Goal: Information Seeking & Learning: Compare options

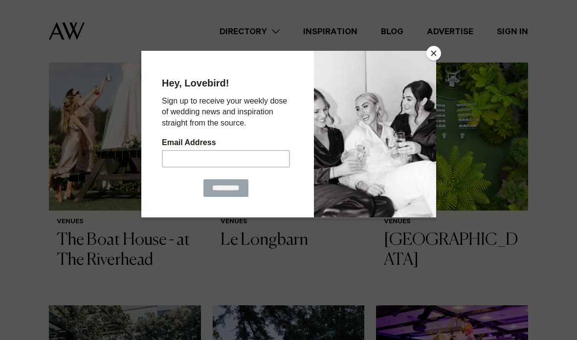
scroll to position [388, 0]
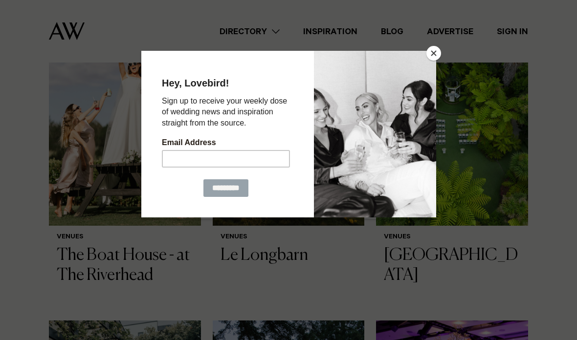
click at [432, 61] on button "Close" at bounding box center [433, 53] width 15 height 15
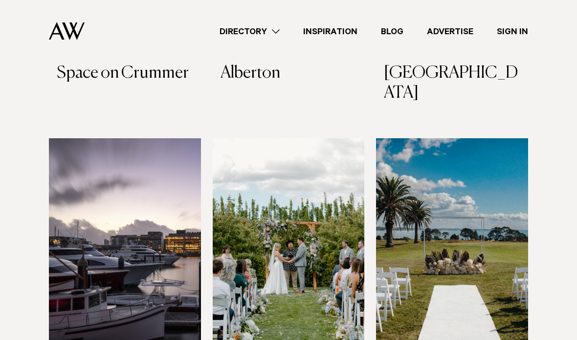
scroll to position [869, 0]
click at [272, 32] on link "Directory" at bounding box center [250, 31] width 84 height 13
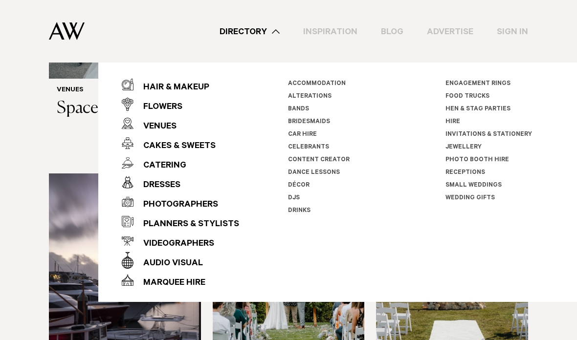
scroll to position [832, 0]
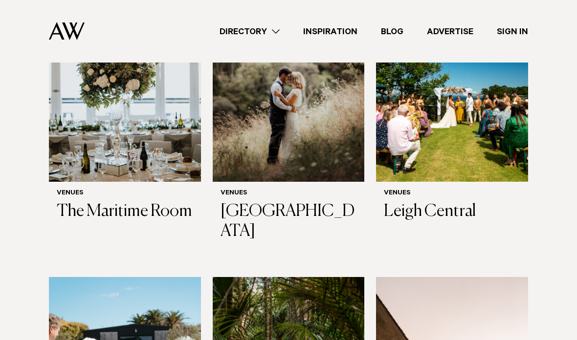
scroll to position [2663, 0]
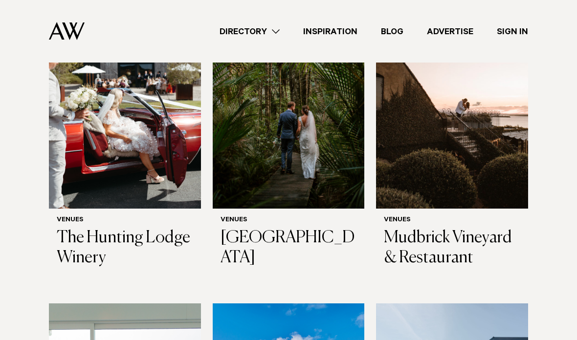
scroll to position [2964, 0]
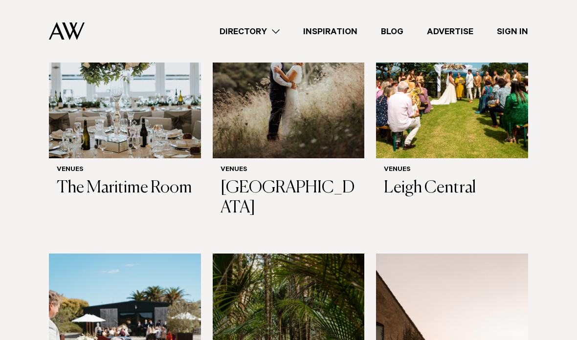
scroll to position [2704, 0]
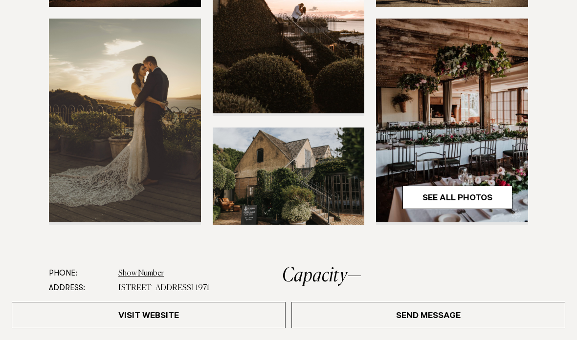
scroll to position [319, 0]
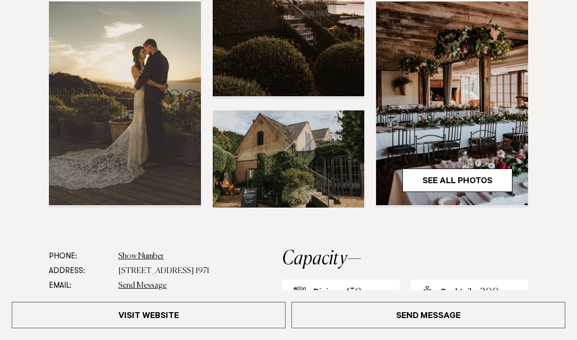
click at [441, 178] on link "See All Photos" at bounding box center [457, 180] width 110 height 23
click at [560, 16] on icon at bounding box center [566, 11] width 12 height 12
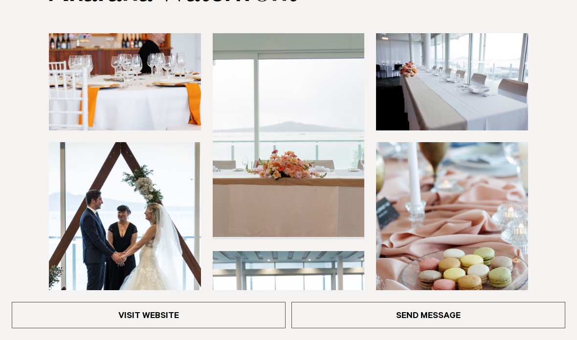
scroll to position [183, 0]
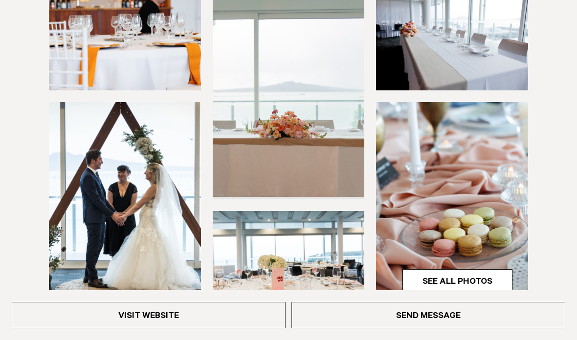
click at [494, 286] on link "See All Photos" at bounding box center [457, 280] width 110 height 23
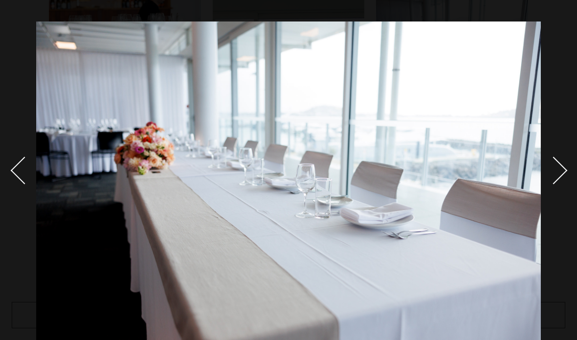
click at [554, 13] on icon at bounding box center [554, 11] width 12 height 12
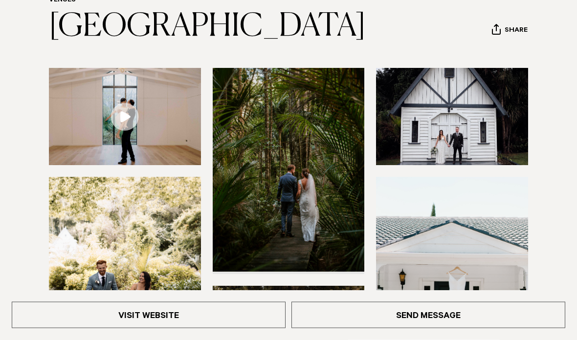
scroll to position [115, 0]
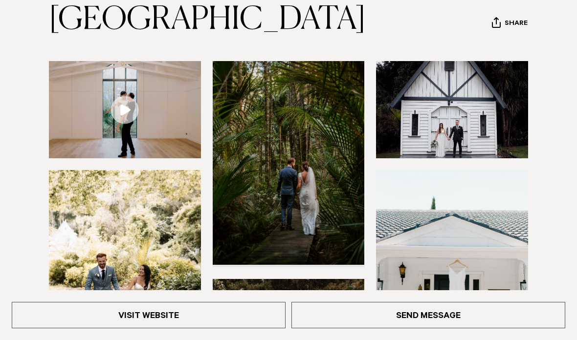
click at [112, 136] on img at bounding box center [125, 109] width 152 height 97
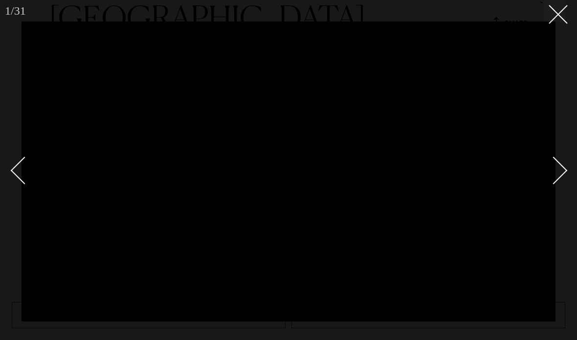
click at [0, 284] on div at bounding box center [288, 170] width 577 height 340
click at [551, 12] on icon at bounding box center [554, 11] width 12 height 12
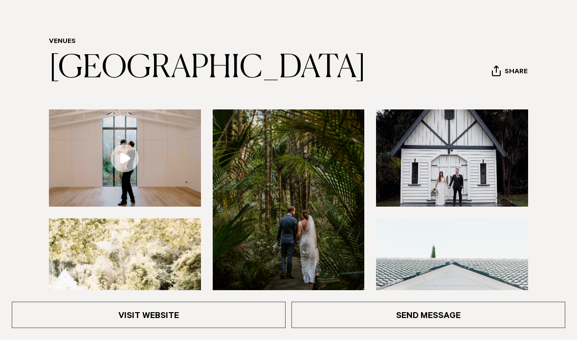
scroll to position [173, 0]
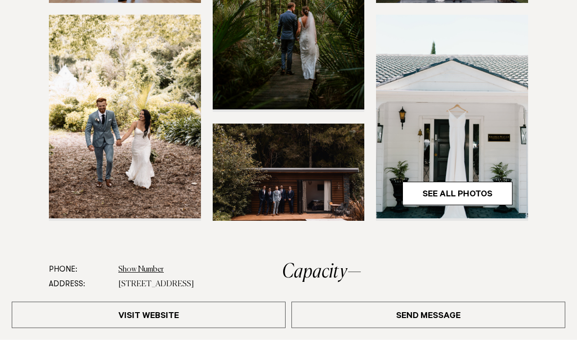
click at [499, 206] on link "See All Photos" at bounding box center [457, 193] width 110 height 23
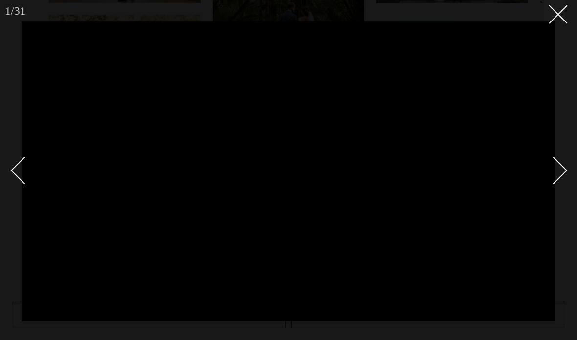
scroll to position [309, 0]
